Goal: Task Accomplishment & Management: Use online tool/utility

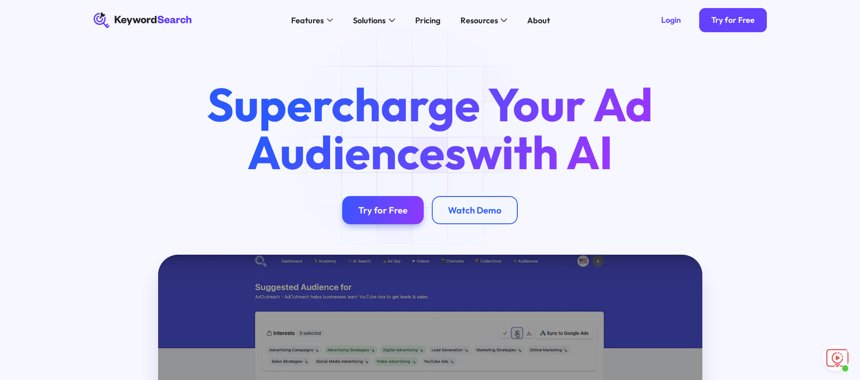
scroll to position [89, 0]
click at [667, 26] on link "Login" at bounding box center [671, 20] width 44 height 24
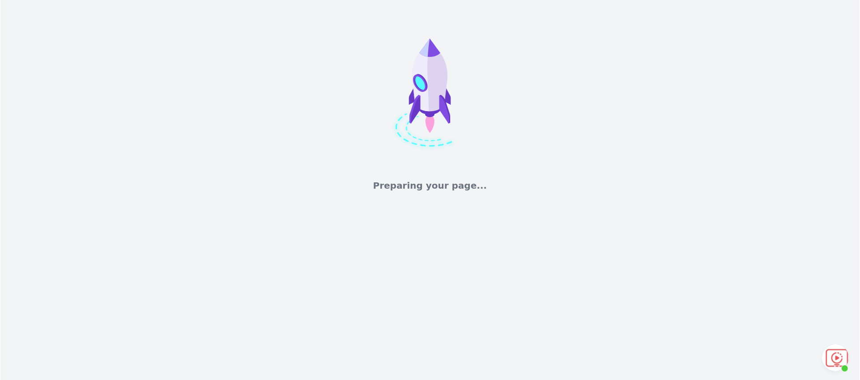
scroll to position [89, 0]
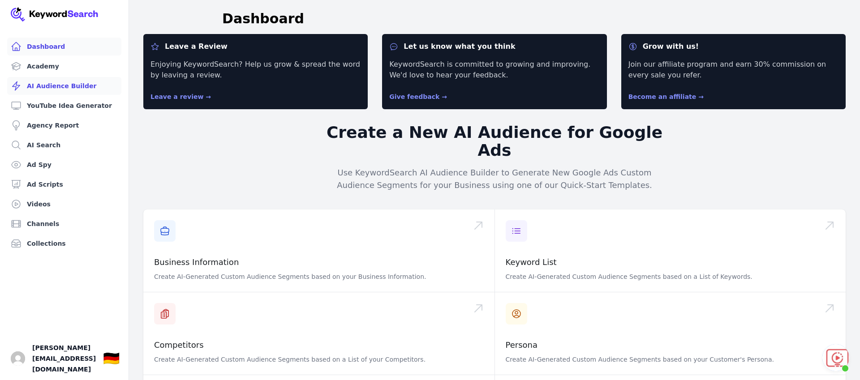
click at [55, 91] on link "AI Audience Builder" at bounding box center [64, 86] width 114 height 18
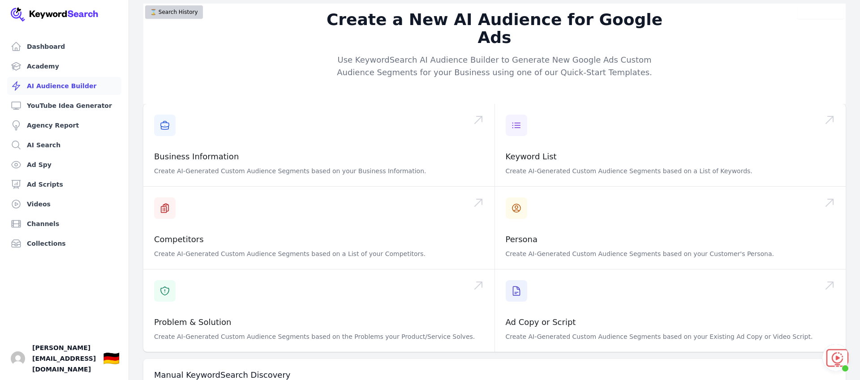
click at [183, 11] on button "⌛️ Search History" at bounding box center [174, 11] width 58 height 13
click at [168, 15] on button "⌛️ Search History" at bounding box center [174, 11] width 58 height 13
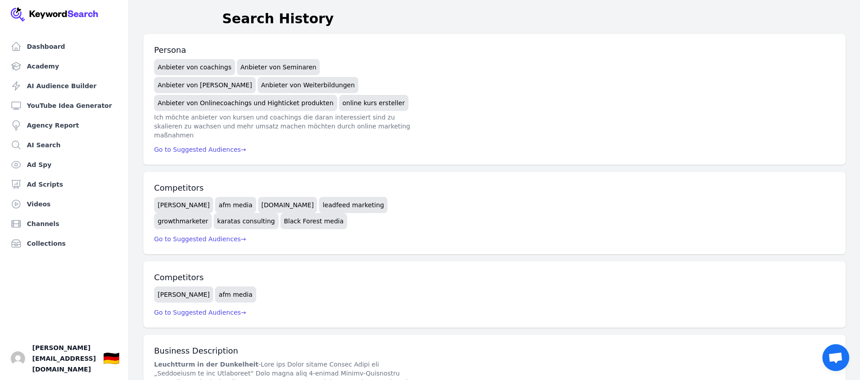
click at [276, 145] on div "Persona Anbieter von coachings Anbieter von Seminaren Anbieter von Kursen Anbie…" at bounding box center [494, 99] width 703 height 131
click at [206, 225] on div "Competitors [PERSON_NAME] afm media [DOMAIN_NAME] leadfeed marketing growthmark…" at bounding box center [494, 213] width 703 height 82
click at [203, 236] on span "Go to Suggested Audiences →" at bounding box center [200, 239] width 92 height 7
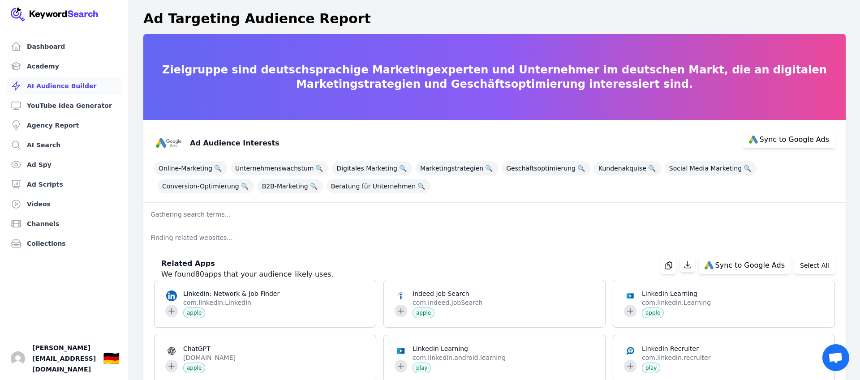
click at [77, 86] on link "AI Audience Builder" at bounding box center [64, 86] width 114 height 18
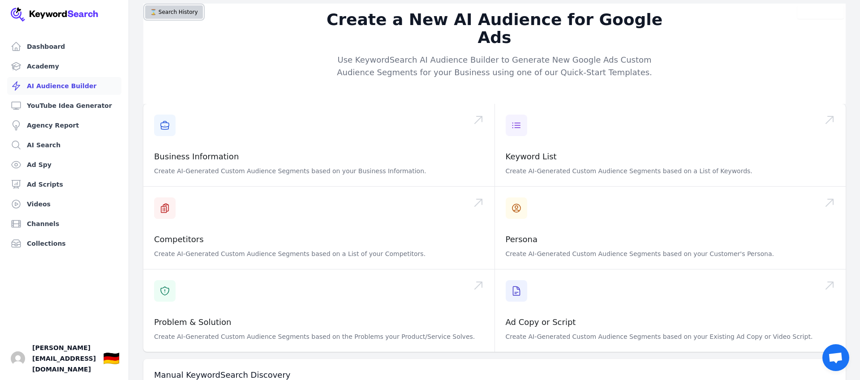
click at [183, 10] on button "⌛️ Search History" at bounding box center [174, 11] width 58 height 13
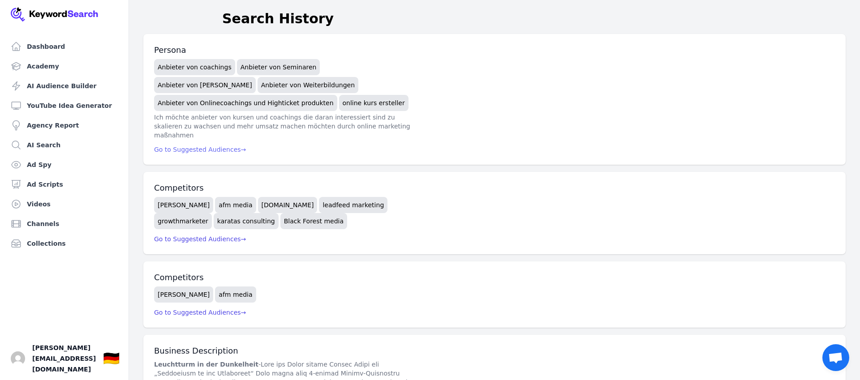
click at [208, 146] on span "Go to Suggested Audiences →" at bounding box center [200, 149] width 92 height 7
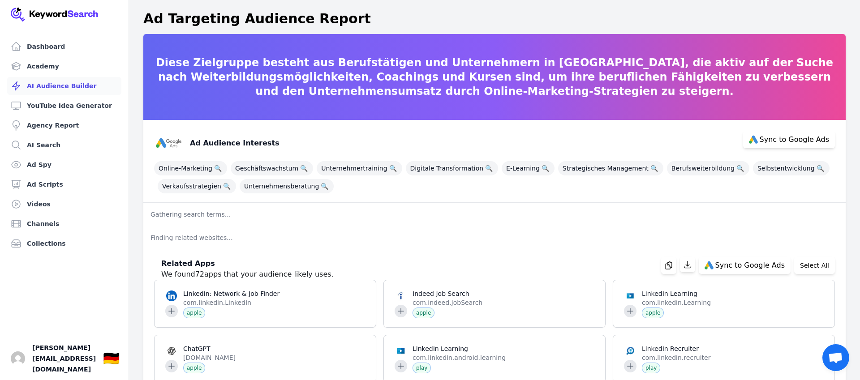
click at [45, 84] on link "AI Audience Builder" at bounding box center [64, 86] width 114 height 18
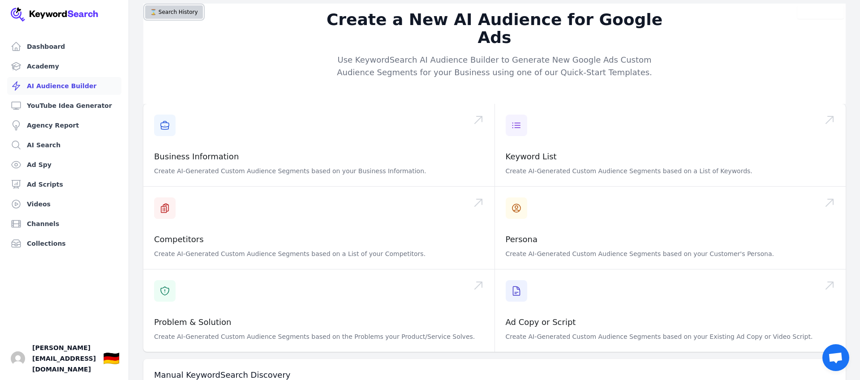
click at [173, 13] on button "⌛️ Search History" at bounding box center [174, 11] width 58 height 13
click at [72, 83] on link "AI Audience Builder" at bounding box center [64, 86] width 114 height 18
click at [69, 65] on link "Academy" at bounding box center [64, 66] width 114 height 18
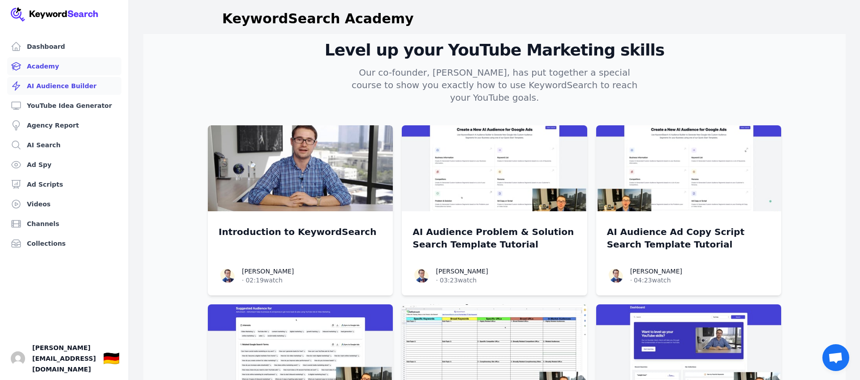
click at [63, 86] on link "AI Audience Builder" at bounding box center [64, 86] width 114 height 18
